Goal: Task Accomplishment & Management: Complete application form

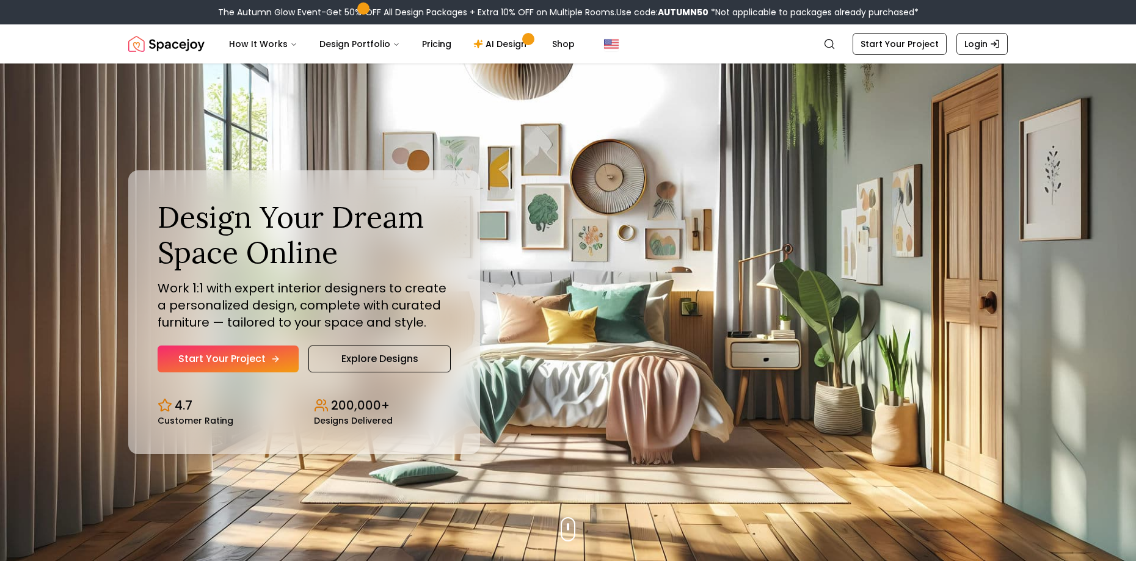
click at [228, 360] on link "Start Your Project" at bounding box center [228, 359] width 141 height 27
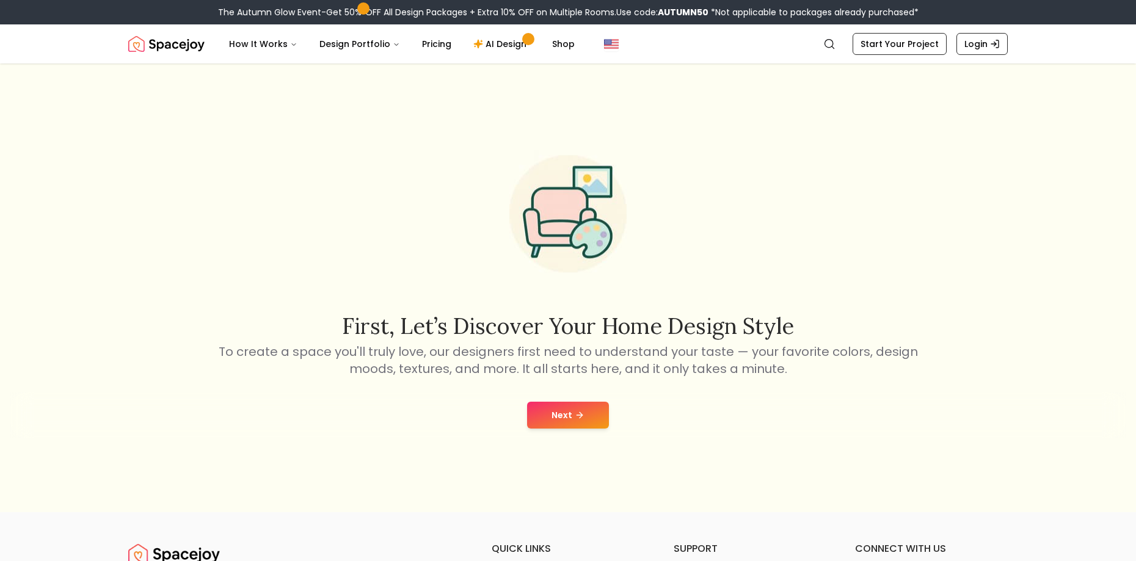
click at [571, 400] on div "Next" at bounding box center [568, 415] width 1116 height 46
click at [562, 410] on button "Next" at bounding box center [568, 415] width 82 height 27
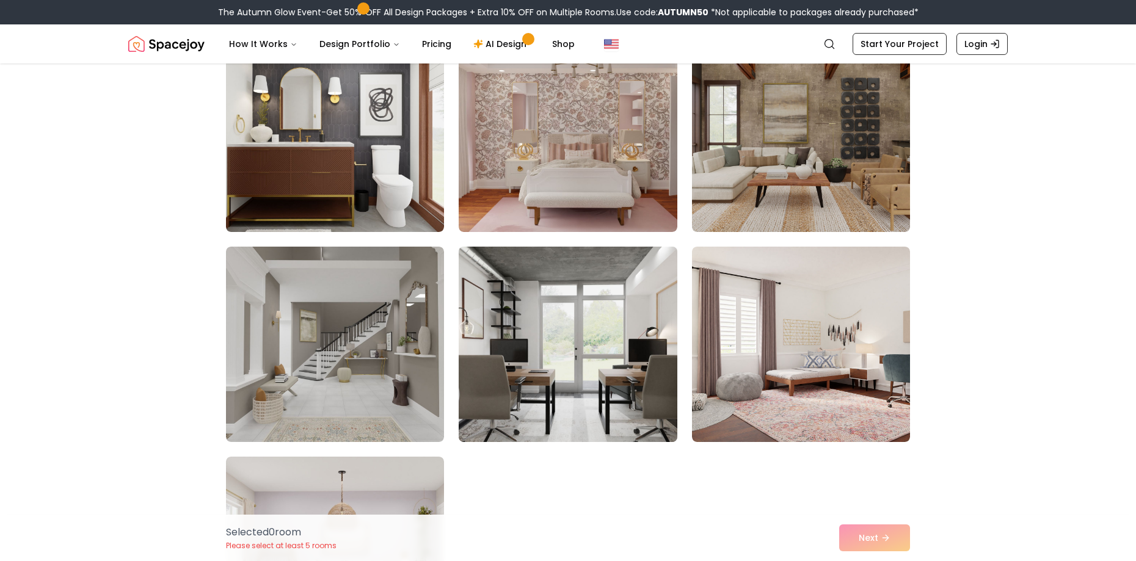
scroll to position [427, 0]
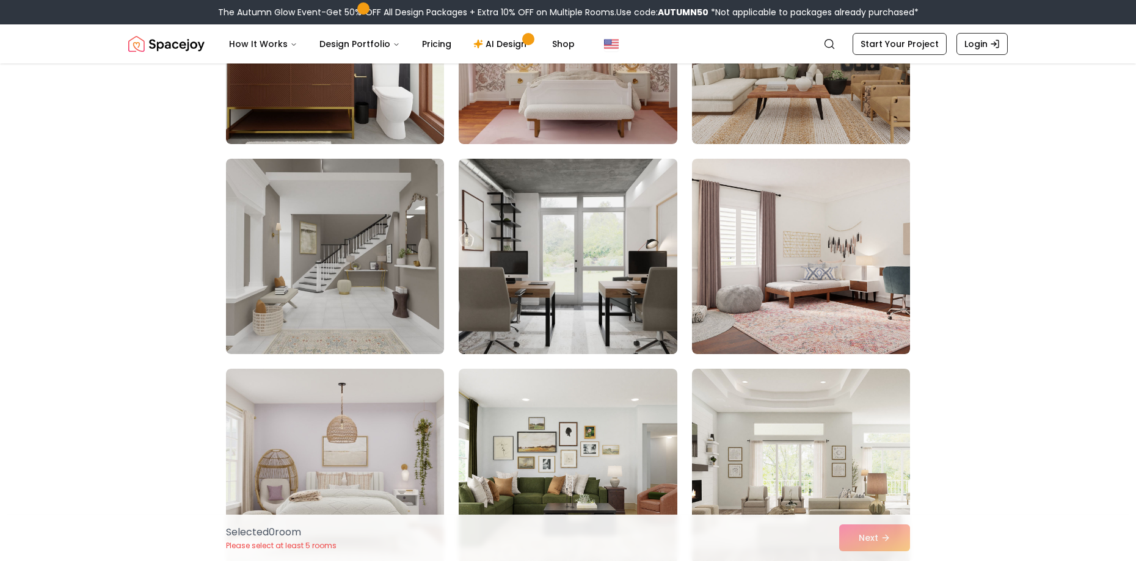
click at [526, 272] on img at bounding box center [567, 256] width 229 height 205
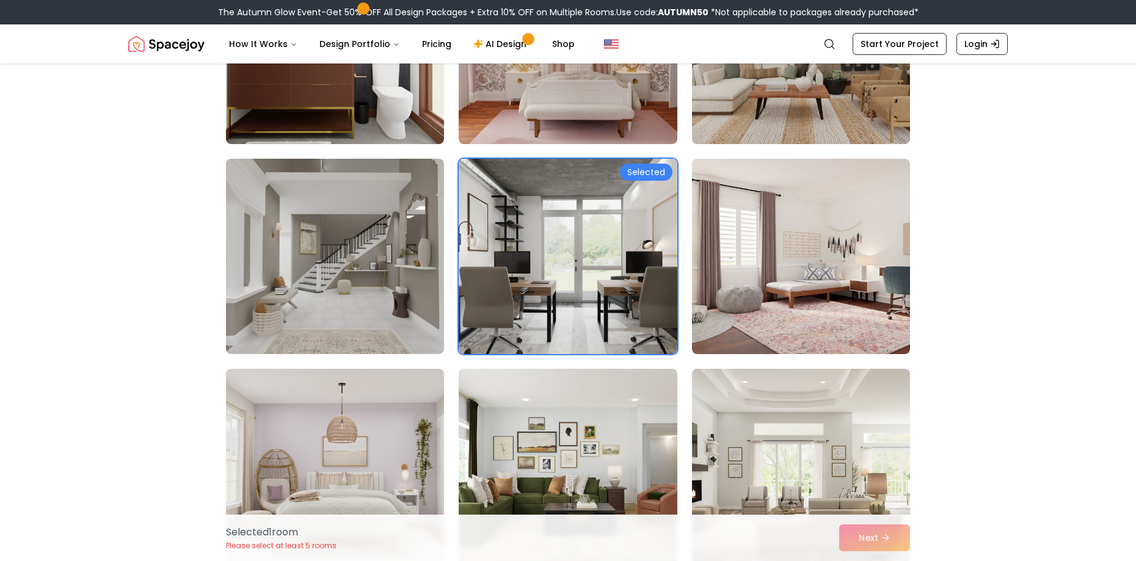
click at [869, 538] on div "Selected 1 room Please select at least 5 rooms Next" at bounding box center [567, 538] width 703 height 46
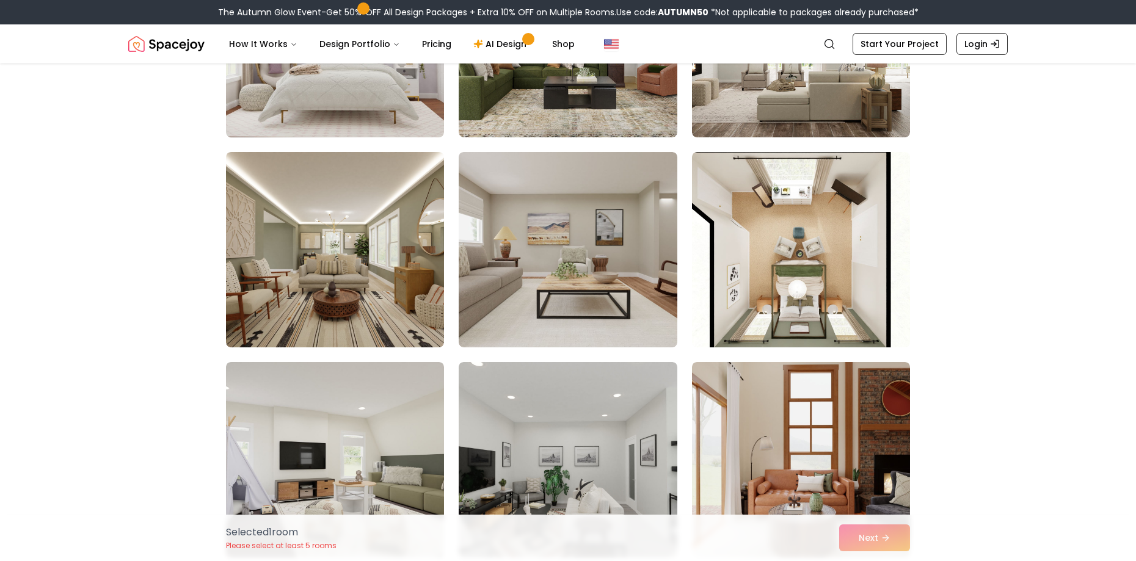
scroll to position [733, 0]
